Goal: Task Accomplishment & Management: Manage account settings

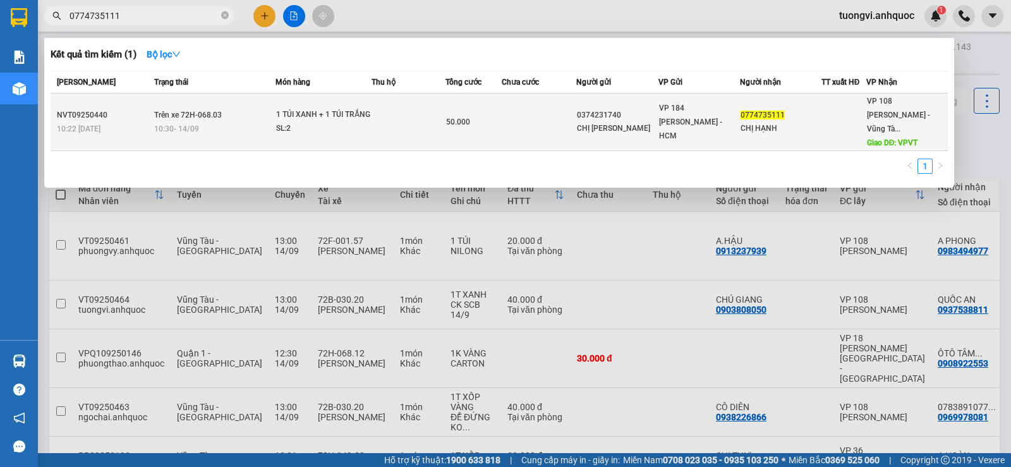
type input "0774735111"
click at [320, 126] on div "SL: 2" at bounding box center [323, 129] width 95 height 14
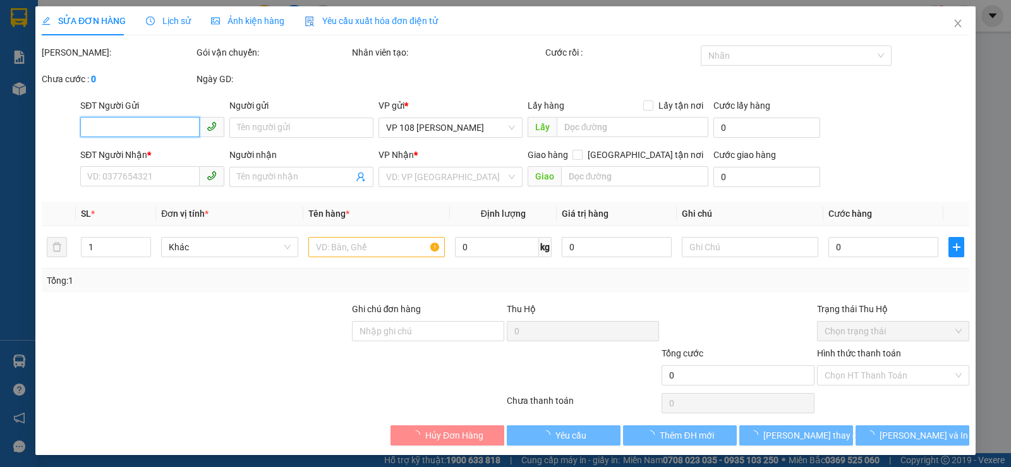
type input "0374231740"
type input "CHỊ [PERSON_NAME]"
type input "0774735111"
type input "CHỊ HẠNH"
type input "VPVT"
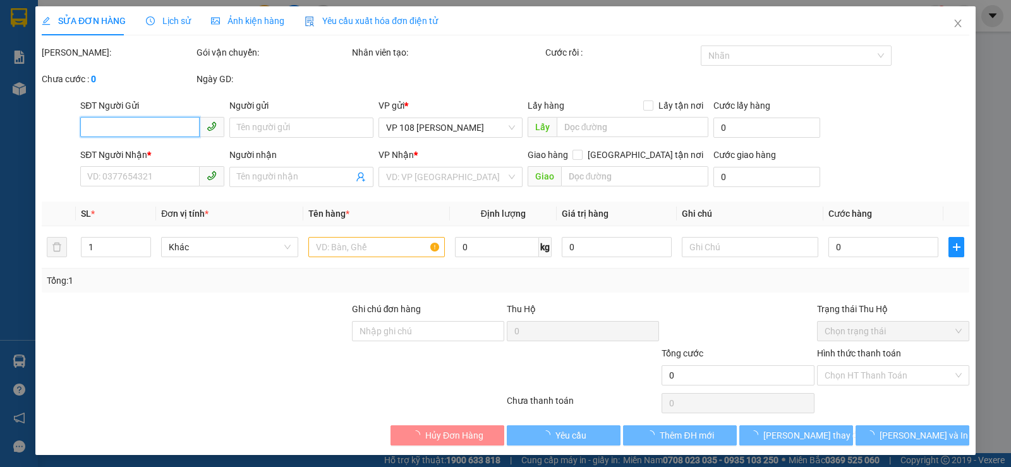
type input "TM 14/9 NHỰT"
type input "50.000"
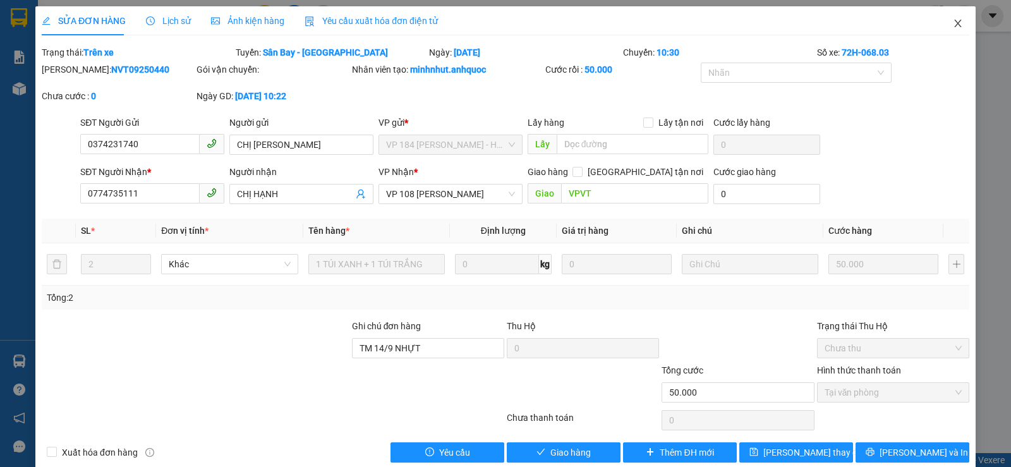
click at [953, 25] on icon "close" at bounding box center [958, 23] width 10 height 10
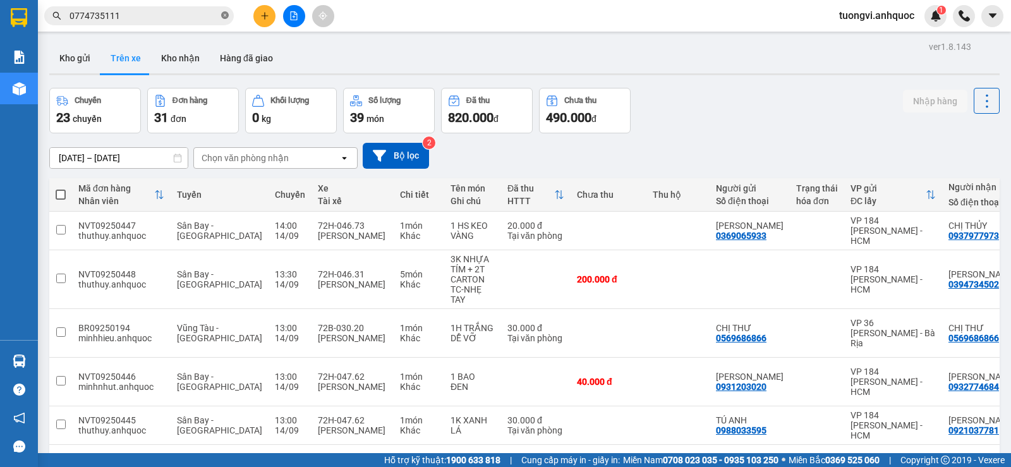
click at [226, 13] on icon "close-circle" at bounding box center [225, 15] width 8 height 8
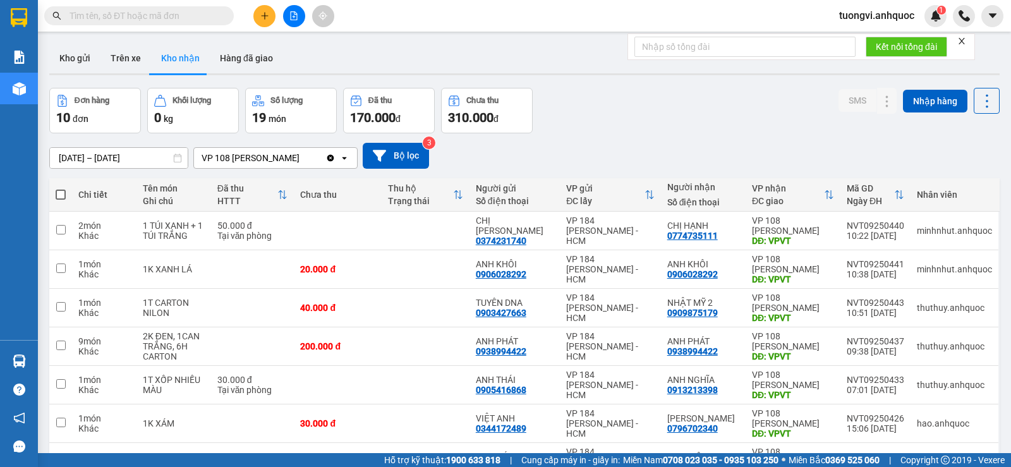
click at [862, 13] on span "tuongvi.anhquoc" at bounding box center [876, 16] width 95 height 16
click at [862, 41] on span "Đăng xuất" at bounding box center [881, 39] width 70 height 14
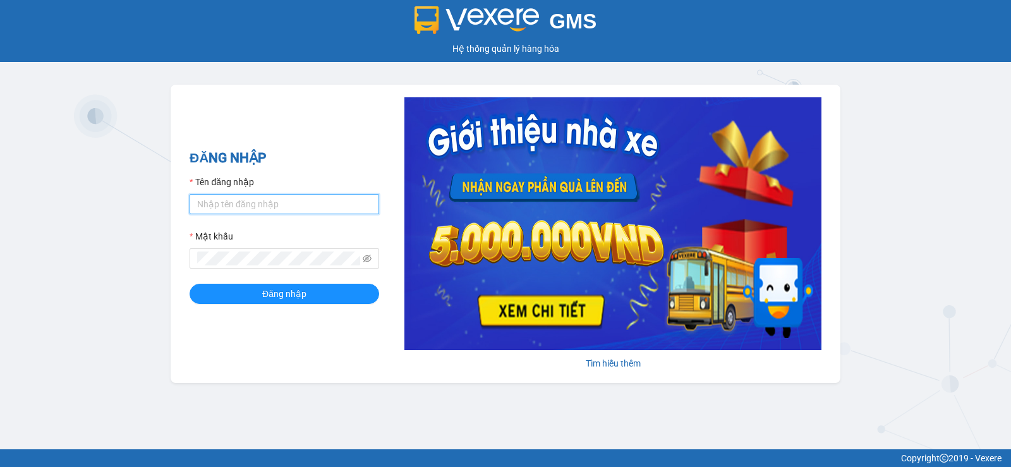
click at [312, 200] on input "Tên đăng nhập" at bounding box center [283, 204] width 189 height 20
type input "phung.anhquoc"
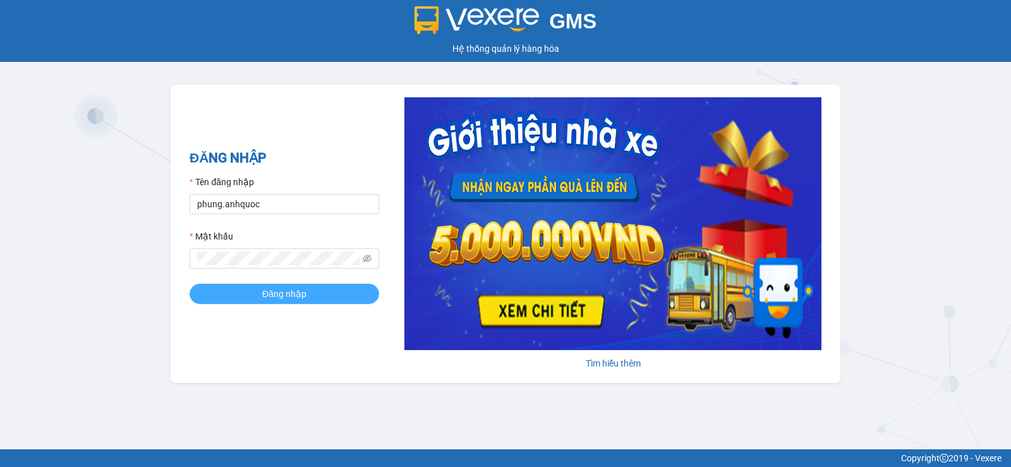
click at [240, 289] on button "Đăng nhập" at bounding box center [283, 294] width 189 height 20
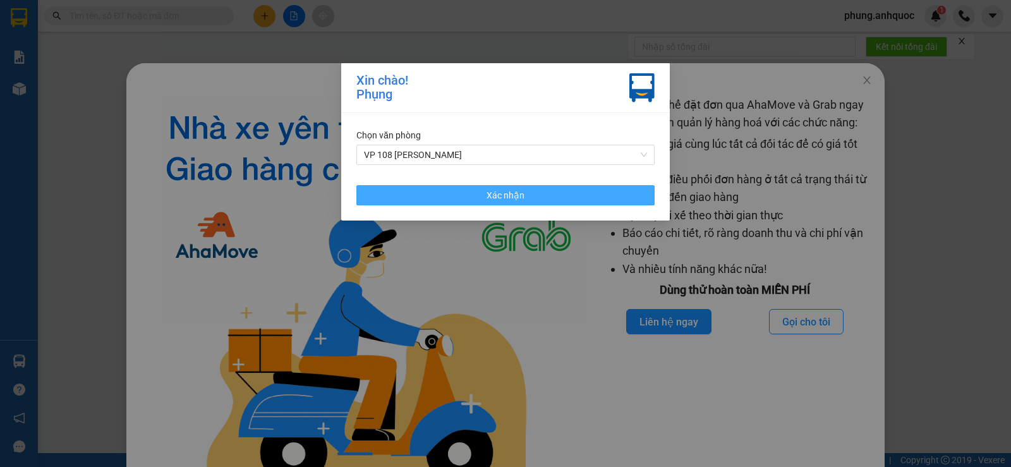
click at [528, 200] on button "Xác nhận" at bounding box center [505, 195] width 298 height 20
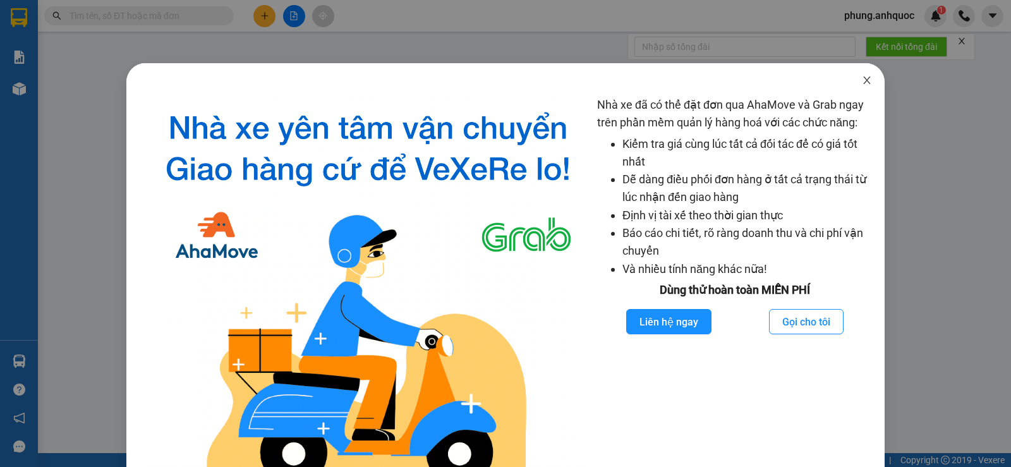
click at [862, 85] on icon "close" at bounding box center [867, 80] width 10 height 10
